Goal: Task Accomplishment & Management: Complete application form

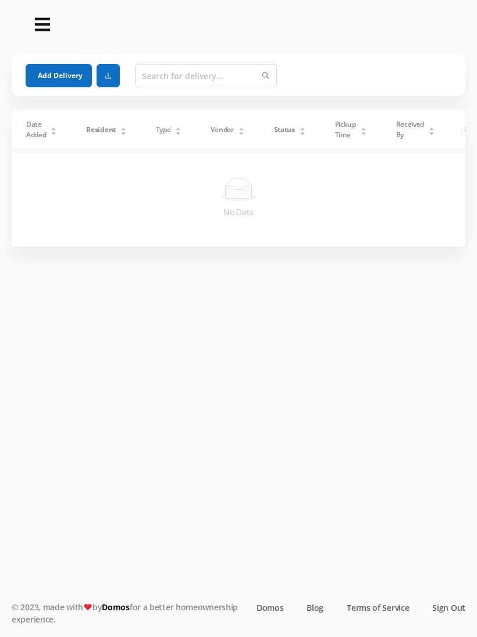
click at [59, 80] on button "Add Delivery" at bounding box center [59, 75] width 66 height 23
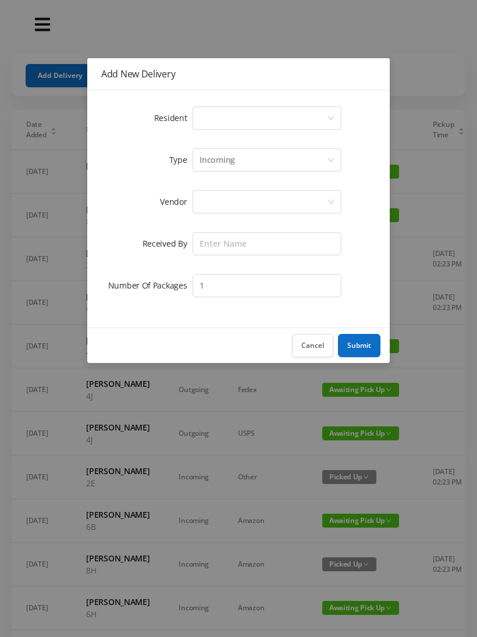
click at [326, 116] on div "Select a person" at bounding box center [262, 118] width 127 height 22
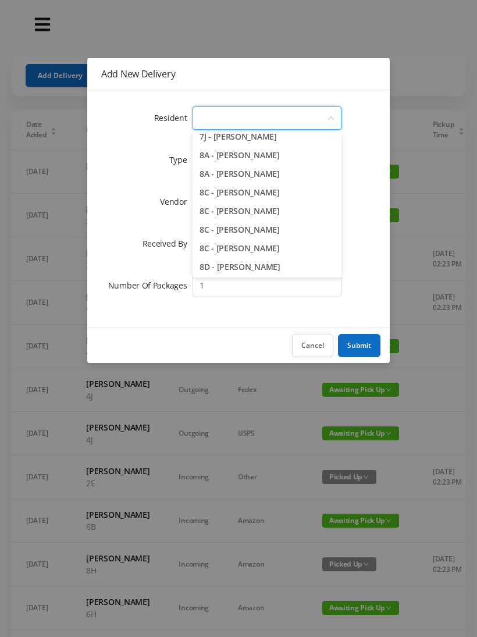
scroll to position [1513, 0]
click at [274, 148] on li "8A - [PERSON_NAME]" at bounding box center [266, 156] width 149 height 19
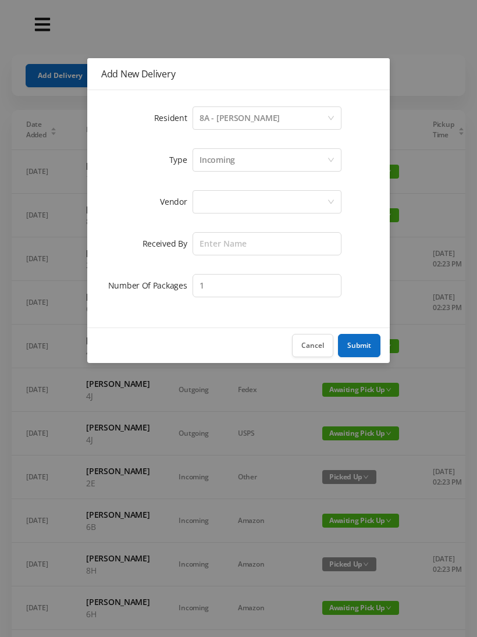
click at [280, 194] on div at bounding box center [262, 202] width 127 height 22
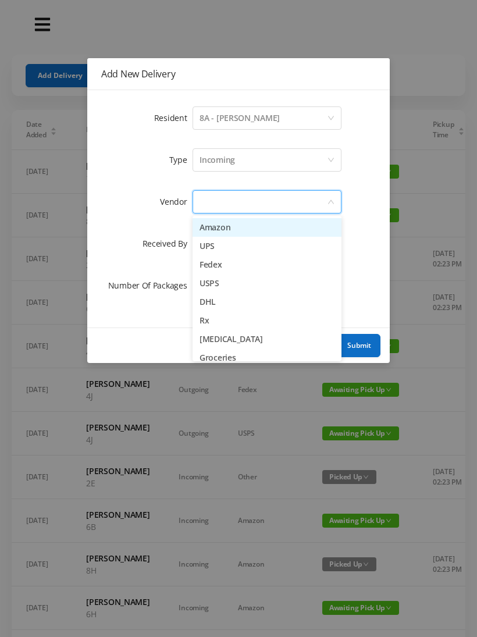
click at [224, 290] on li "USPS" at bounding box center [266, 283] width 149 height 19
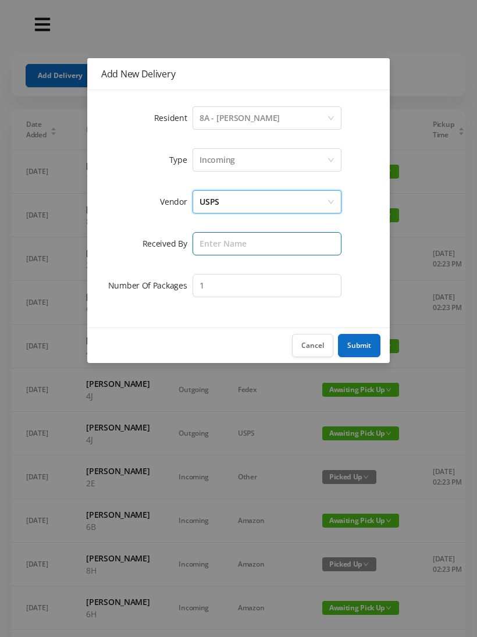
click at [255, 238] on input "text" at bounding box center [266, 243] width 149 height 23
type input "[PERSON_NAME]"
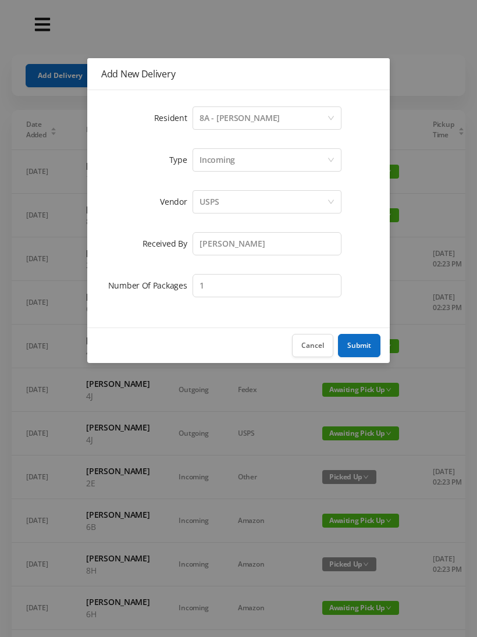
click at [358, 345] on button "Submit" at bounding box center [359, 345] width 42 height 23
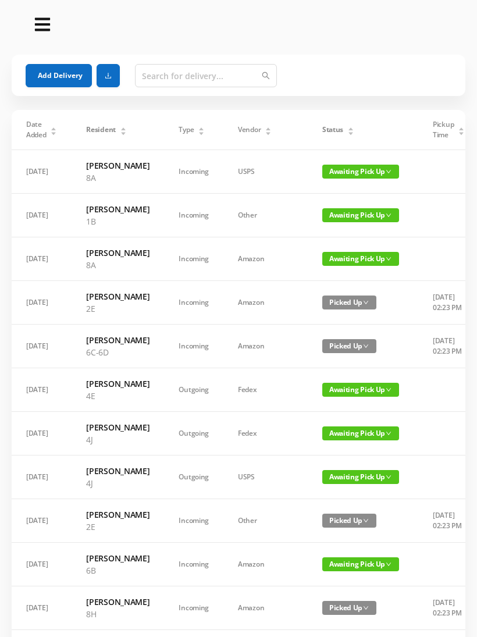
click at [72, 73] on button "Add Delivery" at bounding box center [59, 75] width 66 height 23
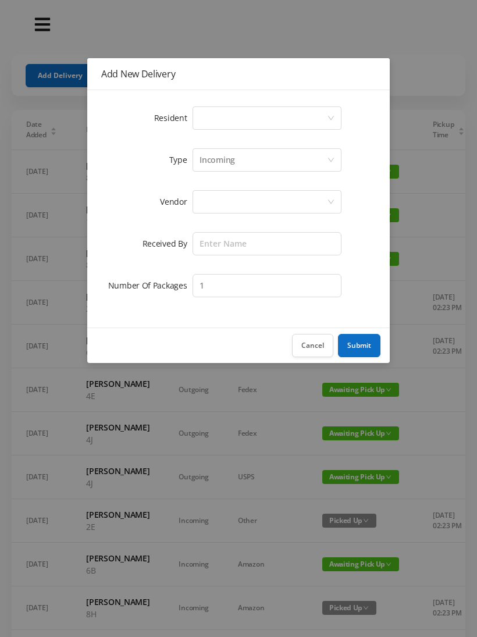
click at [327, 115] on icon "icon: down" at bounding box center [330, 118] width 7 height 7
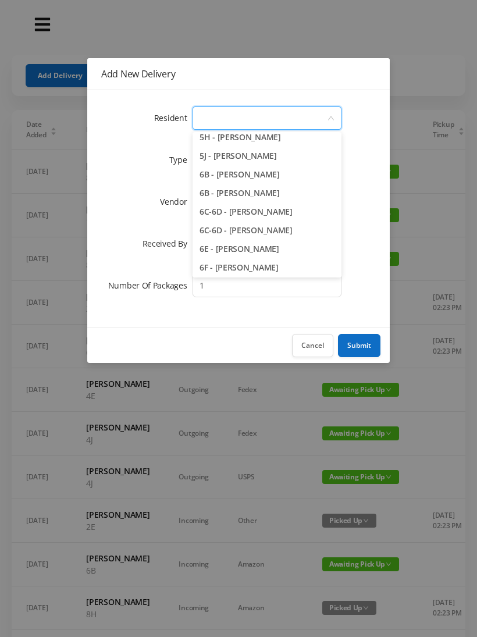
scroll to position [1187, 0]
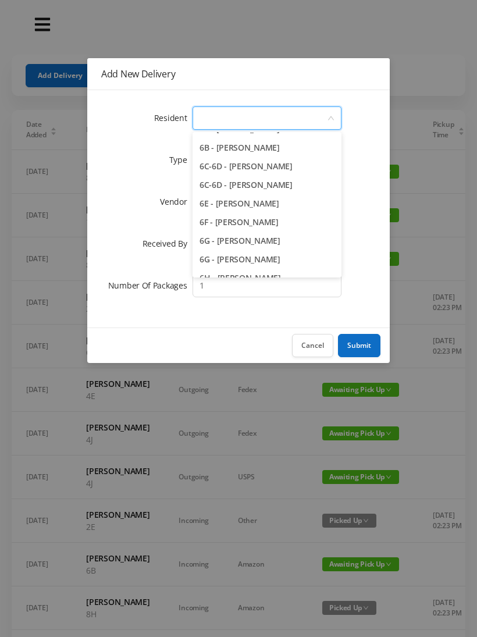
click at [280, 181] on li "6C-6D - [PERSON_NAME]" at bounding box center [266, 185] width 149 height 19
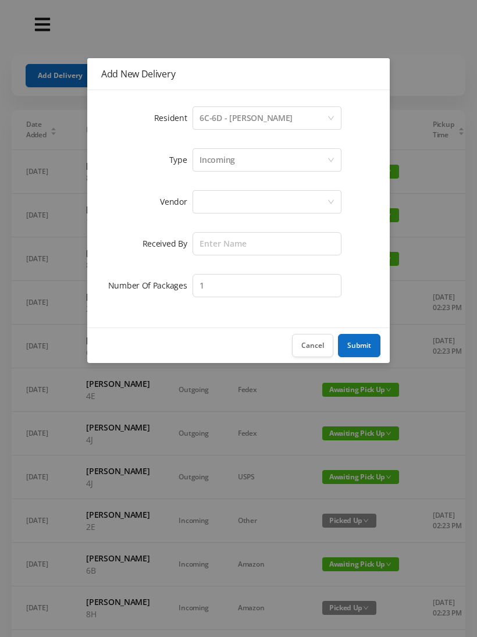
click at [285, 204] on div at bounding box center [262, 202] width 127 height 22
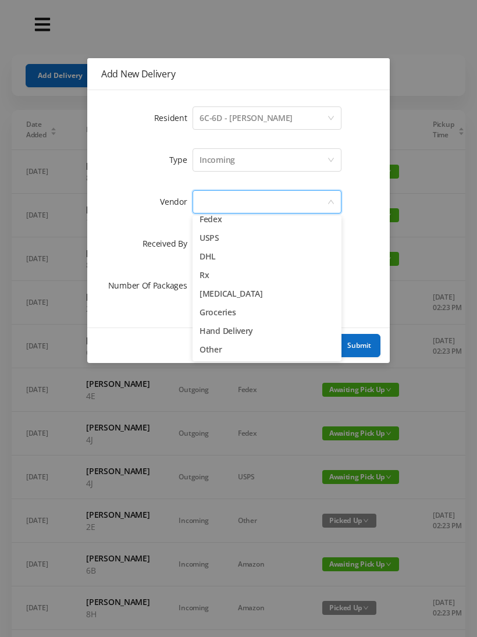
scroll to position [45, 0]
click at [231, 233] on li "USPS" at bounding box center [266, 238] width 149 height 19
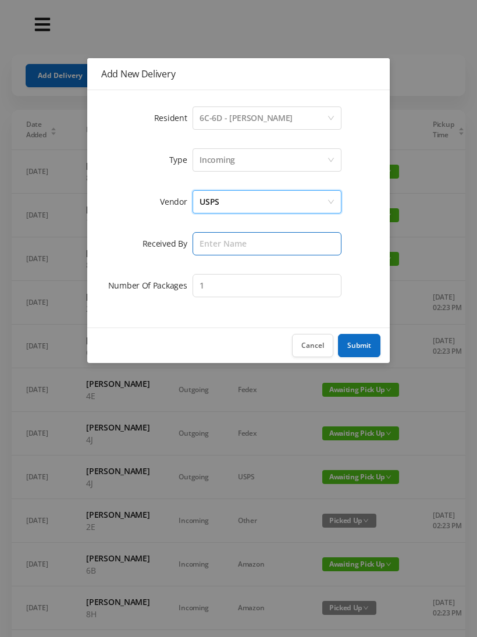
click at [283, 238] on input "text" at bounding box center [266, 243] width 149 height 23
type input "[PERSON_NAME]"
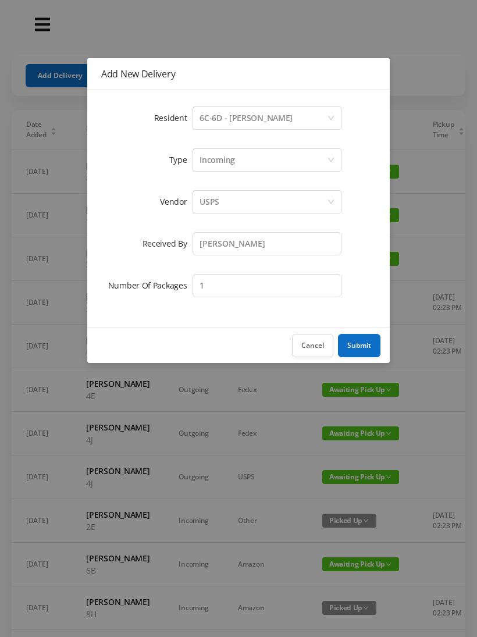
click at [362, 342] on button "Submit" at bounding box center [359, 345] width 42 height 23
